Goal: Find specific page/section: Find specific page/section

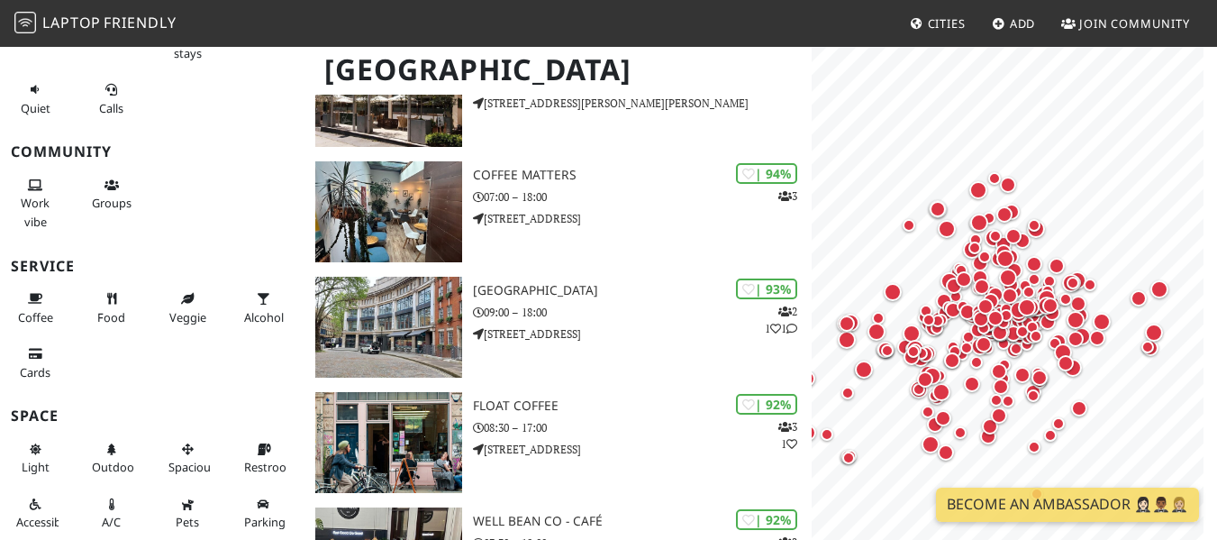
scroll to position [238, 0]
click at [29, 301] on icon at bounding box center [35, 299] width 14 height 12
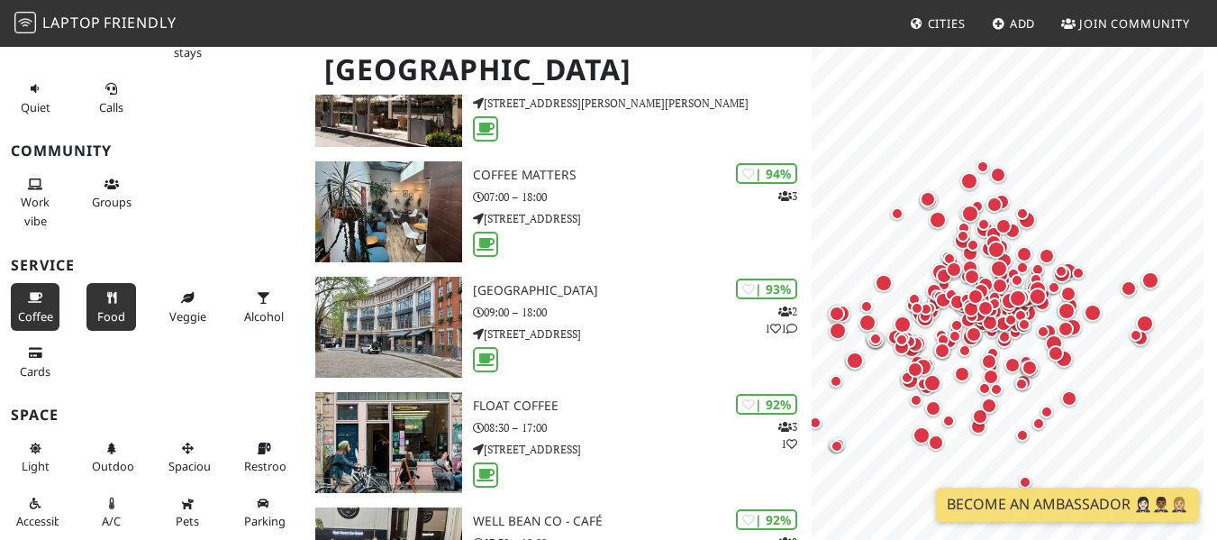
click at [86, 305] on button "Food" at bounding box center [110, 307] width 49 height 48
click at [93, 305] on button "Food" at bounding box center [110, 307] width 49 height 48
click at [99, 306] on button "Food" at bounding box center [110, 307] width 49 height 48
click at [35, 302] on icon at bounding box center [35, 299] width 14 height 12
click at [106, 308] on span "Food" at bounding box center [111, 316] width 28 height 16
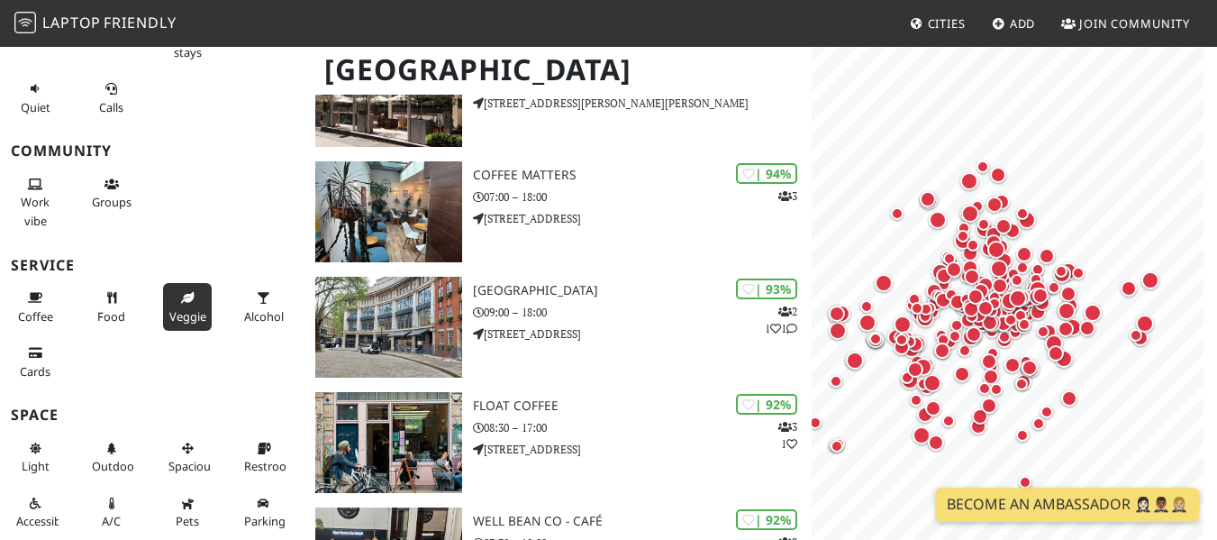
click at [189, 309] on span "Veggie" at bounding box center [187, 316] width 37 height 16
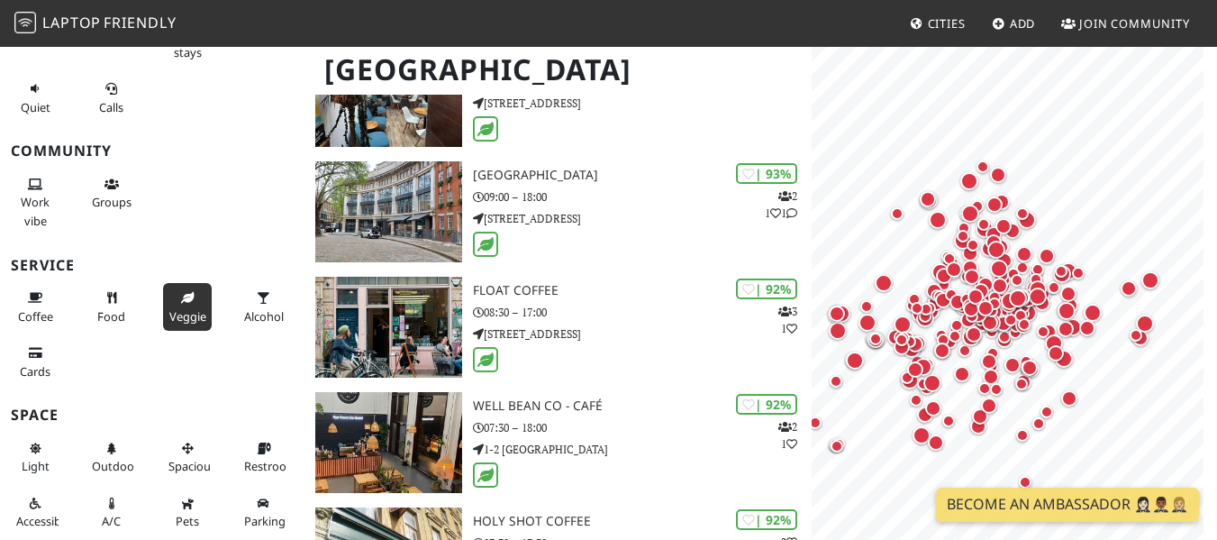
click at [188, 309] on span "Veggie" at bounding box center [187, 316] width 37 height 16
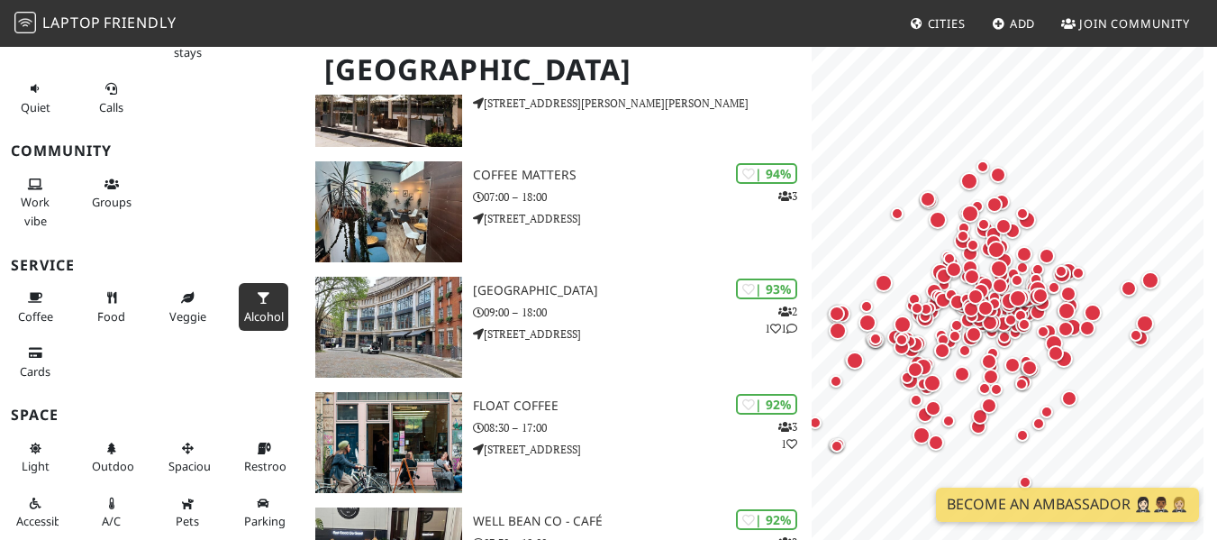
click at [251, 308] on span "Alcohol" at bounding box center [264, 316] width 40 height 16
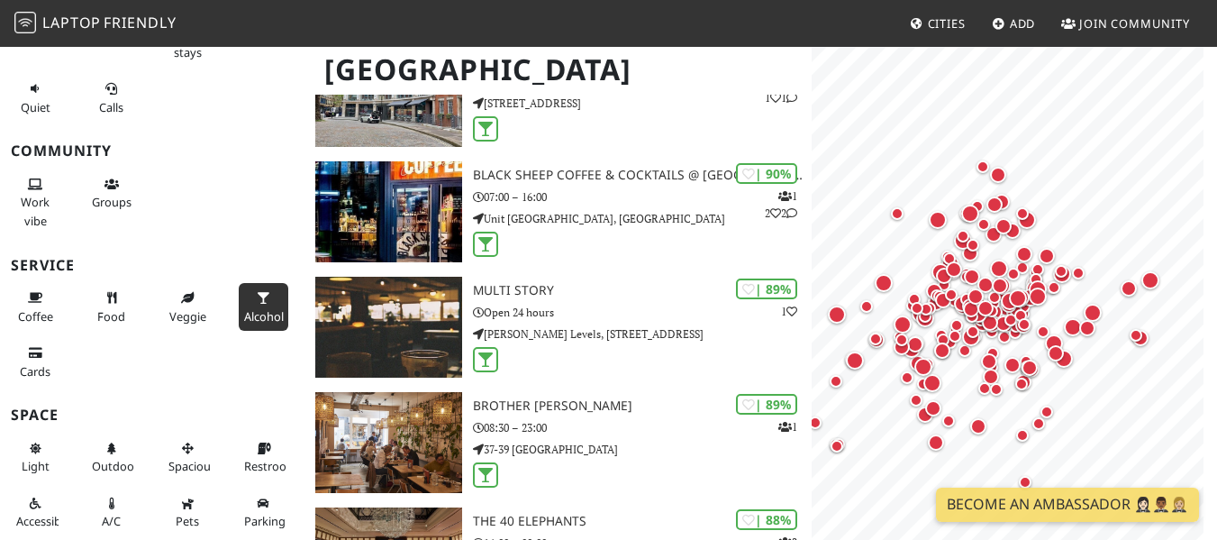
click at [251, 308] on span "Alcohol" at bounding box center [264, 316] width 40 height 16
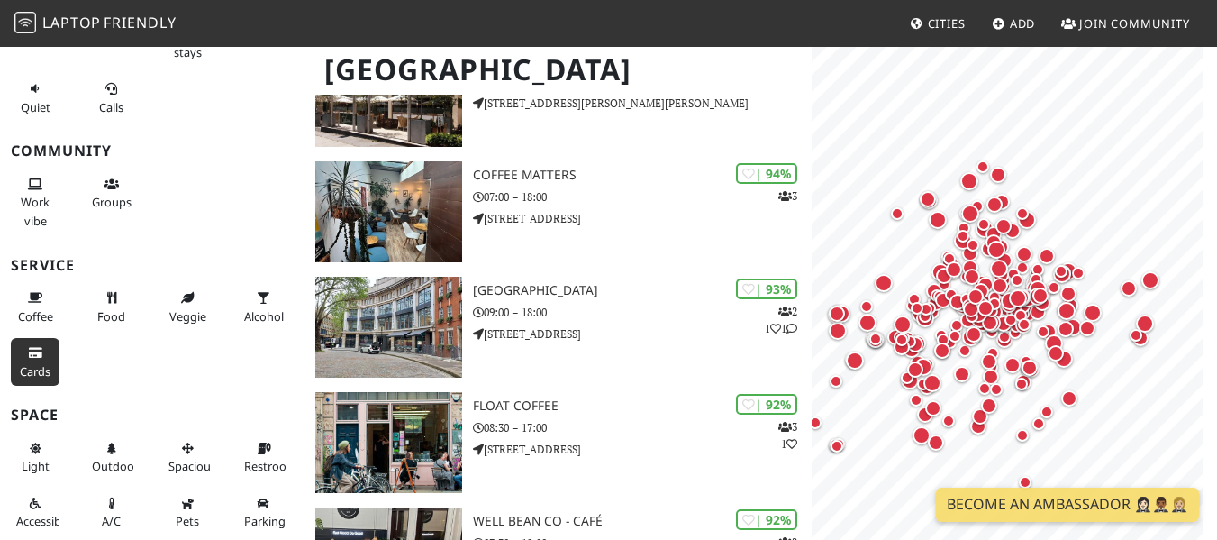
click at [35, 369] on span "Cards" at bounding box center [35, 371] width 31 height 16
